Goal: Obtain resource: Download file/media

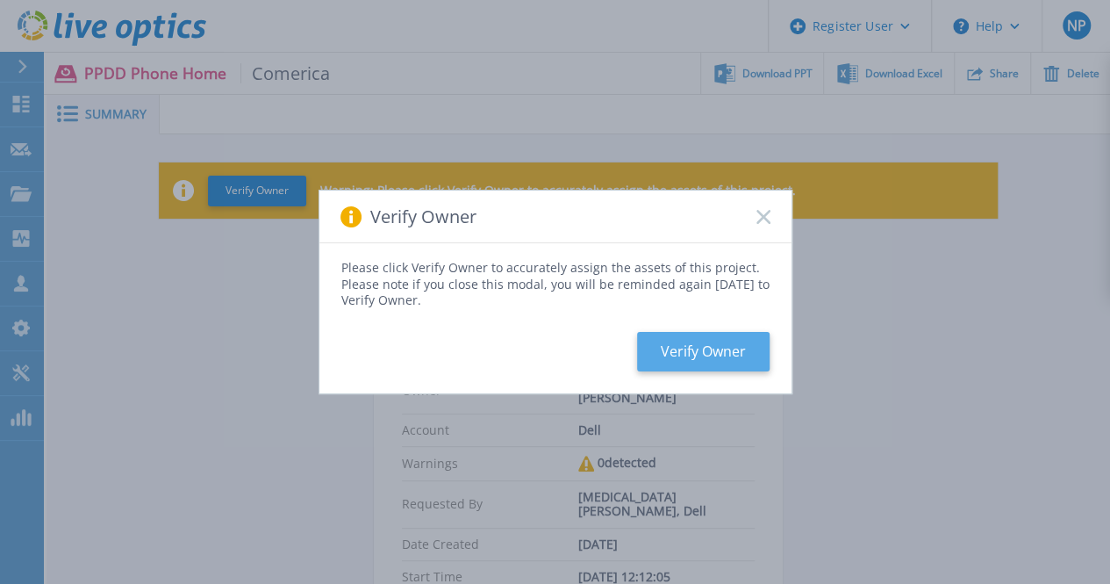
click at [715, 349] on button "Verify Owner" at bounding box center [703, 351] width 133 height 39
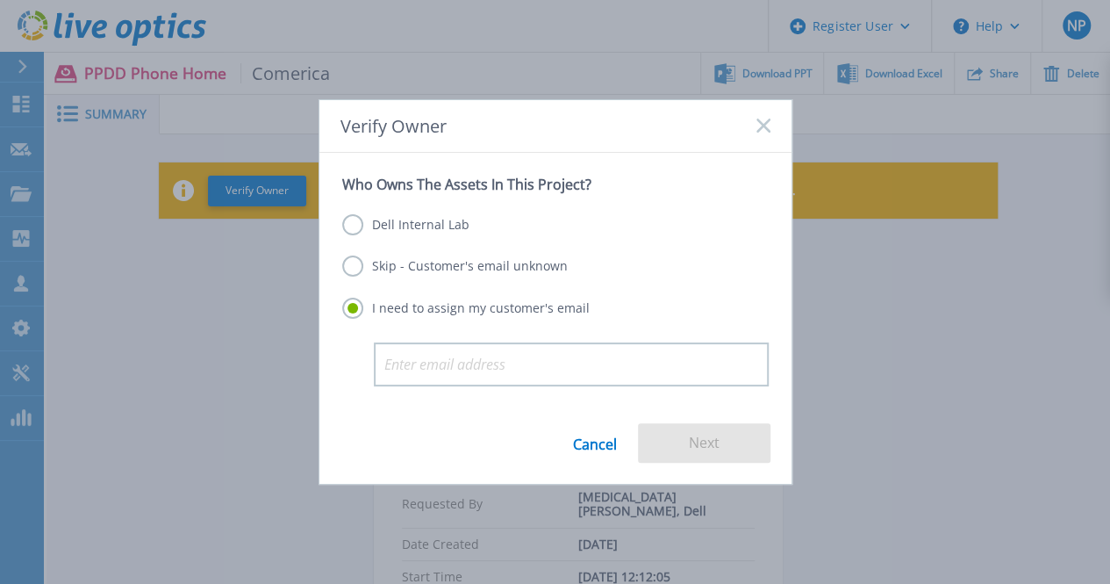
click at [414, 230] on label "Dell Internal Lab" at bounding box center [405, 224] width 127 height 21
click at [0, 0] on input "Dell Internal Lab" at bounding box center [0, 0] width 0 height 0
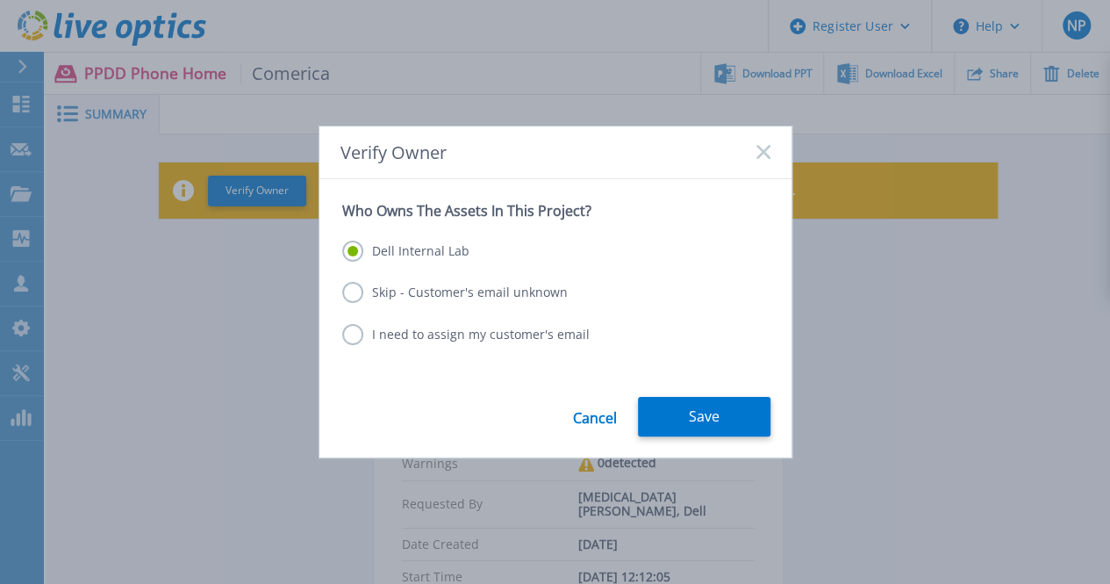
click at [697, 415] on button "Save" at bounding box center [704, 416] width 133 height 39
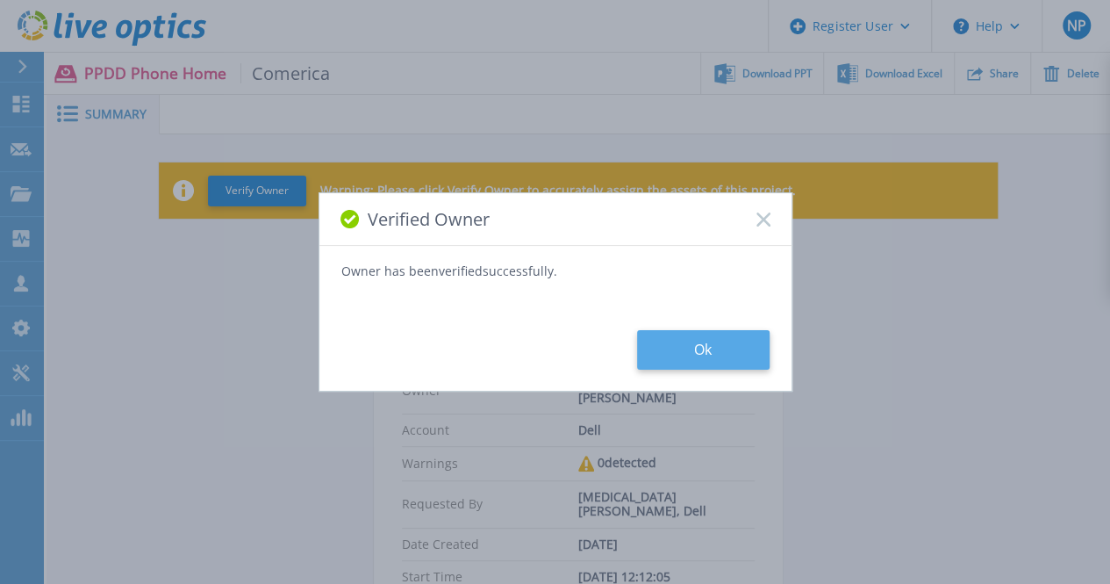
click at [728, 346] on button "Ok" at bounding box center [703, 349] width 133 height 39
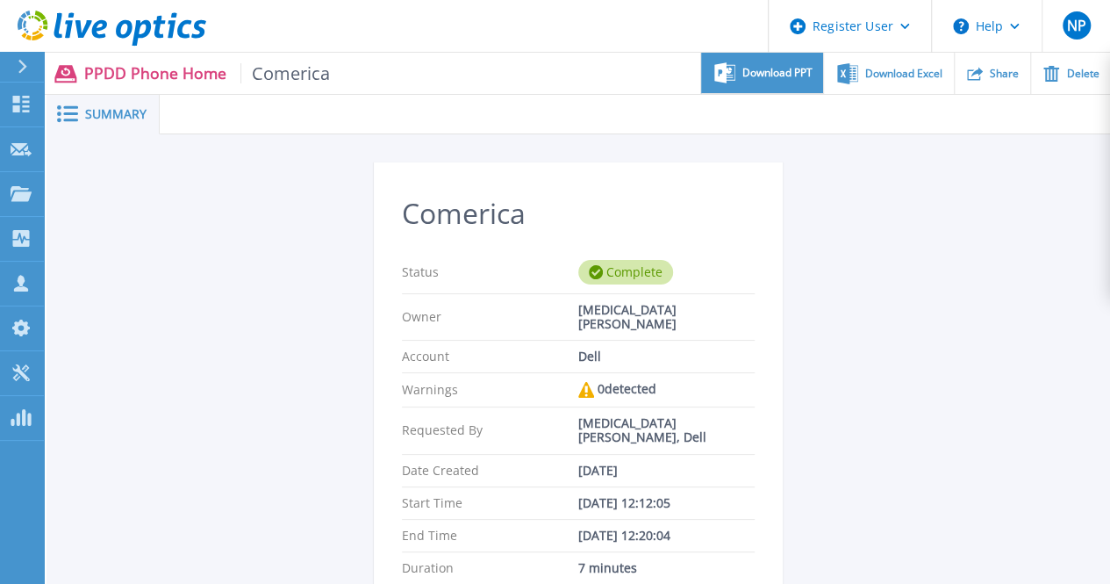
click at [806, 73] on span "Download PPT" at bounding box center [777, 73] width 70 height 11
